Goal: Complete application form: Complete application form

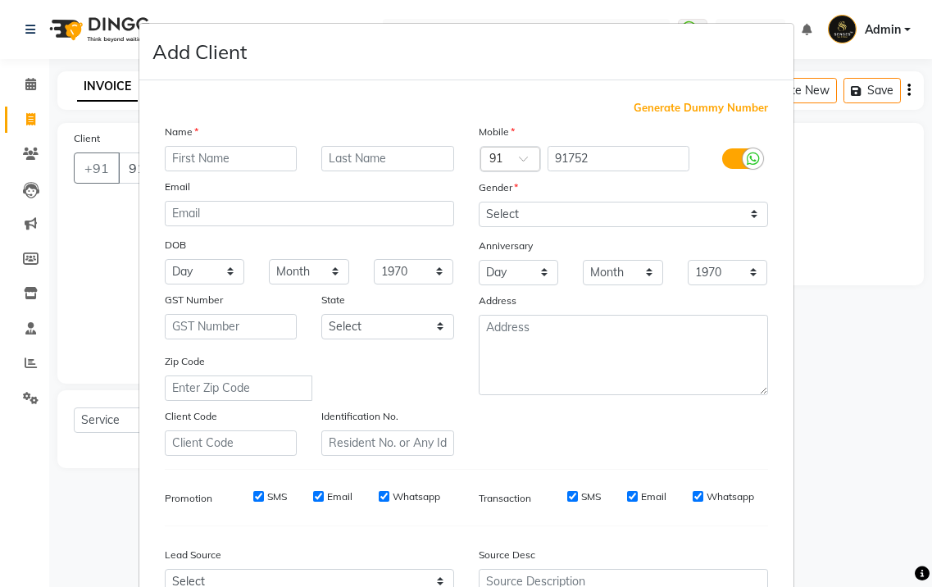
select select "6485"
select select "service"
click at [173, 157] on input "text" at bounding box center [231, 158] width 133 height 25
click at [177, 153] on input "70" at bounding box center [231, 158] width 133 height 25
click at [190, 51] on h4 "Add Client" at bounding box center [200, 52] width 94 height 30
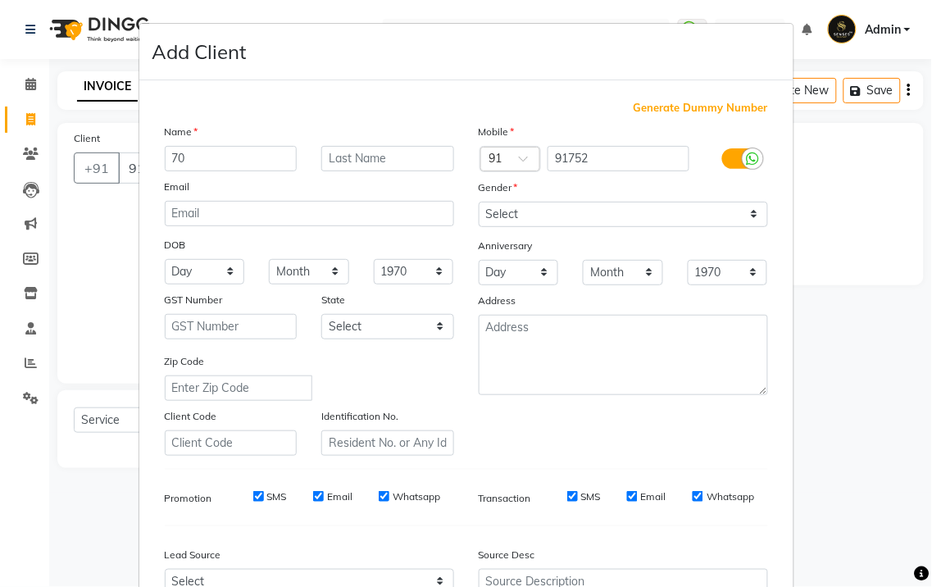
click at [190, 51] on h4 "Add Client" at bounding box center [200, 52] width 94 height 30
click at [170, 61] on h4 "Add Client" at bounding box center [200, 52] width 94 height 30
click at [207, 55] on h4 "Add Client" at bounding box center [200, 52] width 94 height 30
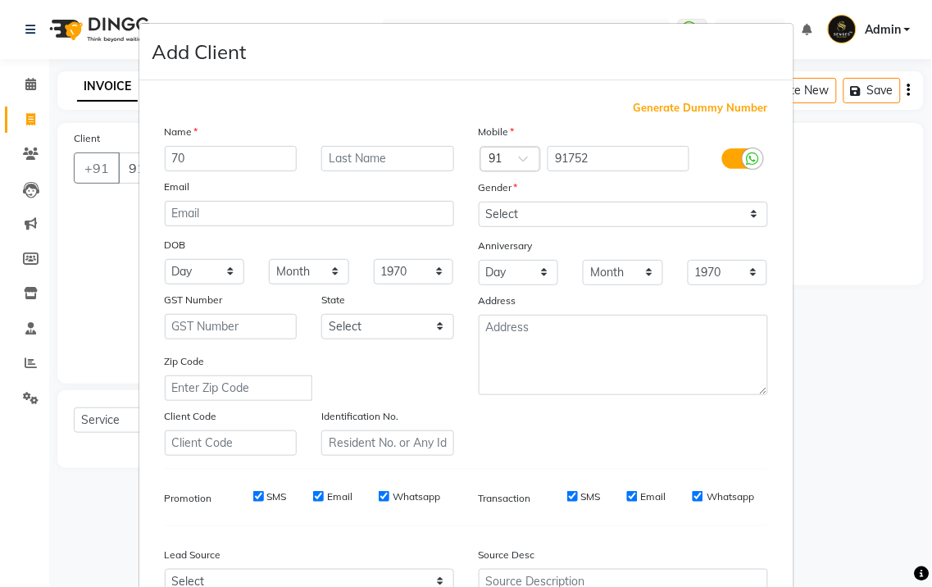
click at [123, 89] on ngb-modal-window "Add Client Generate Dummy Number Name 70 Email DOB Day 01 02 03 04 05 06 07 08 …" at bounding box center [466, 293] width 932 height 587
drag, startPoint x: 123, startPoint y: 89, endPoint x: 98, endPoint y: 85, distance: 24.8
click at [104, 86] on ngb-modal-window "Add Client Generate Dummy Number Name 70 Email DOB Day 01 02 03 04 05 06 07 08 …" at bounding box center [466, 293] width 932 height 587
click at [95, 84] on ngb-modal-window "Add Client Generate Dummy Number Name 70 Email DOB Day 01 02 03 04 05 06 07 08 …" at bounding box center [466, 293] width 932 height 587
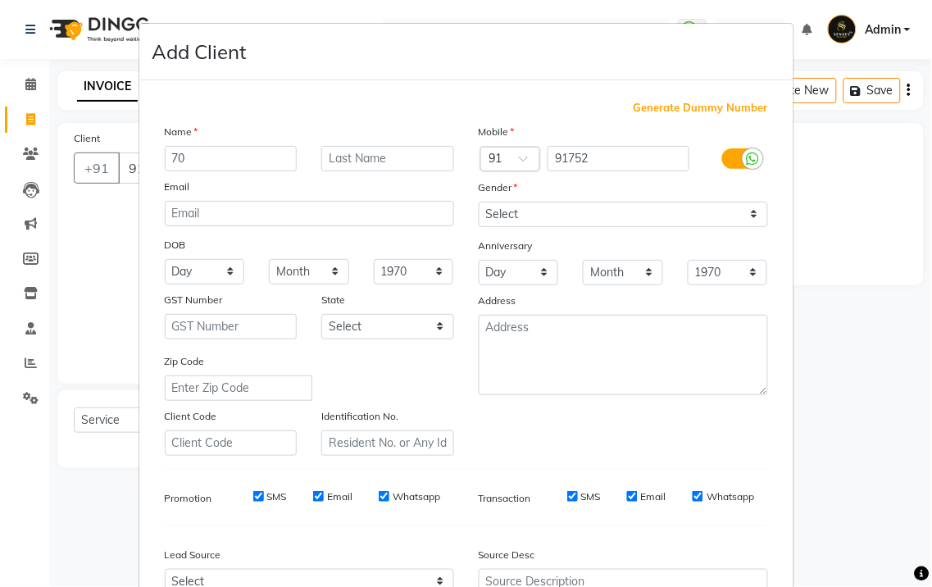
click at [95, 84] on ngb-modal-window "Add Client Generate Dummy Number Name 70 Email DOB Day 01 02 03 04 05 06 07 08 …" at bounding box center [466, 293] width 932 height 587
drag, startPoint x: 323, startPoint y: 174, endPoint x: 320, endPoint y: 248, distance: 73.9
click at [320, 248] on div "Name 70 Email DOB Day 01 02 03 04 05 06 07 08 09 10 11 12 13 14 15 16 17 18 19 …" at bounding box center [310, 289] width 314 height 333
click at [266, 224] on div "Name 70 Email DOB Day 01 02 03 04 05 06 07 08 09 10 11 12 13 14 15 16 17 18 19 …" at bounding box center [310, 289] width 314 height 333
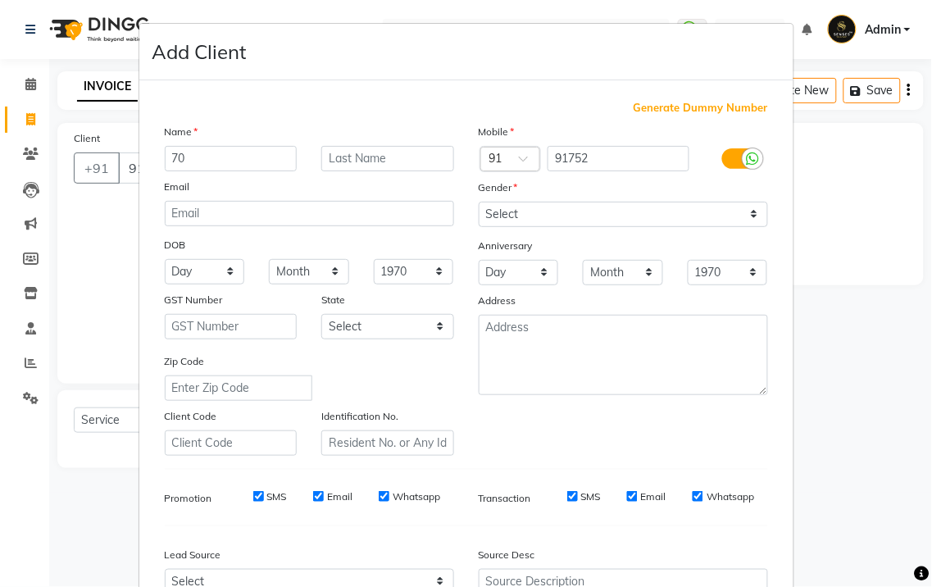
drag, startPoint x: 151, startPoint y: 344, endPoint x: 134, endPoint y: 340, distance: 16.9
click at [139, 340] on div "Generate Dummy Number Name 70 Email DOB Day 01 02 03 04 05 06 07 08 09 10 11 12…" at bounding box center [466, 374] width 654 height 588
drag, startPoint x: 127, startPoint y: 298, endPoint x: 149, endPoint y: 179, distance: 121.8
click at [148, 181] on div "Generate Dummy Number Name 70 Email DOB Day 01 02 03 04 05 06 07 08 09 10 11 12…" at bounding box center [466, 374] width 654 height 588
drag, startPoint x: 64, startPoint y: 134, endPoint x: 177, endPoint y: 191, distance: 126.5
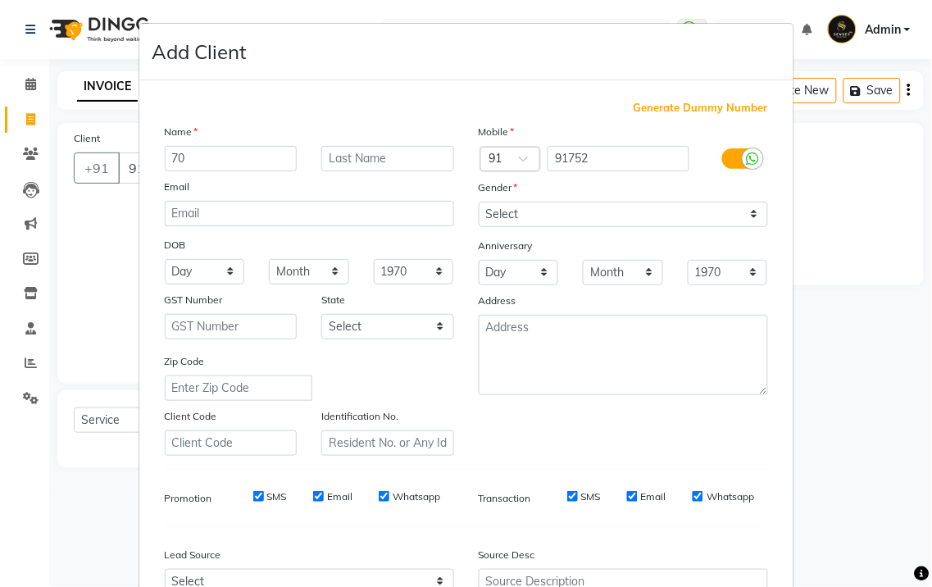
click at [171, 190] on ngb-modal-window "Add Client Generate Dummy Number Name 70 Email DOB Day 01 02 03 04 05 06 07 08 …" at bounding box center [466, 293] width 932 height 587
click at [177, 191] on label "Email" at bounding box center [177, 187] width 25 height 15
click at [181, 178] on div "Email" at bounding box center [179, 189] width 52 height 23
drag, startPoint x: 181, startPoint y: 178, endPoint x: 276, endPoint y: 172, distance: 95.3
click at [271, 172] on div "Name 70 Email DOB Day 01 02 03 04 05 06 07 08 09 10 11 12 13 14 15 16 17 18 19 …" at bounding box center [310, 289] width 314 height 333
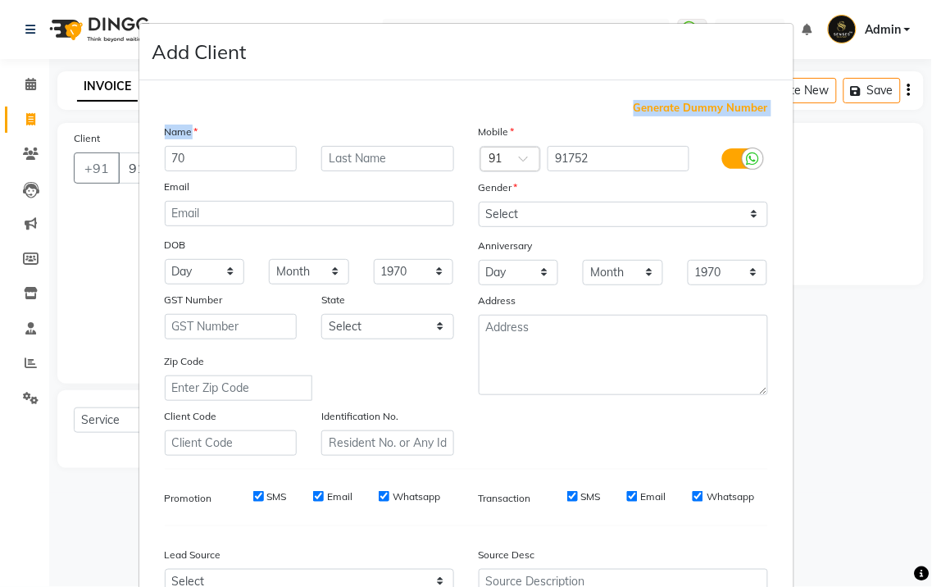
click at [198, 121] on div "Generate Dummy Number Name 70 Email DOB Day 01 02 03 04 05 06 07 08 09 10 11 12…" at bounding box center [467, 377] width 628 height 555
click at [198, 127] on div "Name" at bounding box center [179, 134] width 52 height 23
drag, startPoint x: 198, startPoint y: 127, endPoint x: 185, endPoint y: 167, distance: 42.0
click at [185, 167] on div "Name 70 Email DOB Day 01 02 03 04 05 06 07 08 09 10 11 12 13 14 15 16 17 18 19 …" at bounding box center [310, 289] width 314 height 333
click at [185, 167] on input "70" at bounding box center [231, 158] width 133 height 25
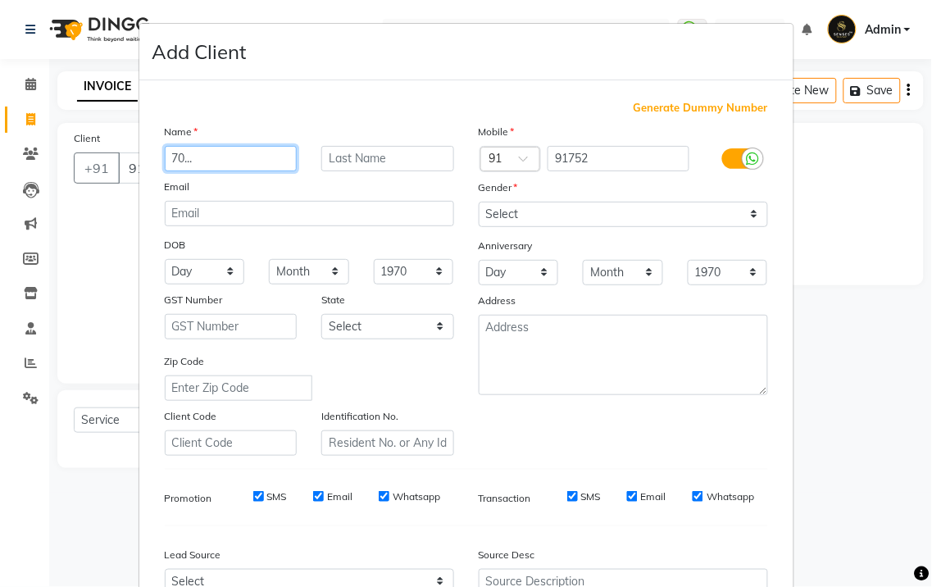
click at [186, 157] on input "70..." at bounding box center [231, 158] width 133 height 25
type input "70..."
